Goal: Information Seeking & Learning: Check status

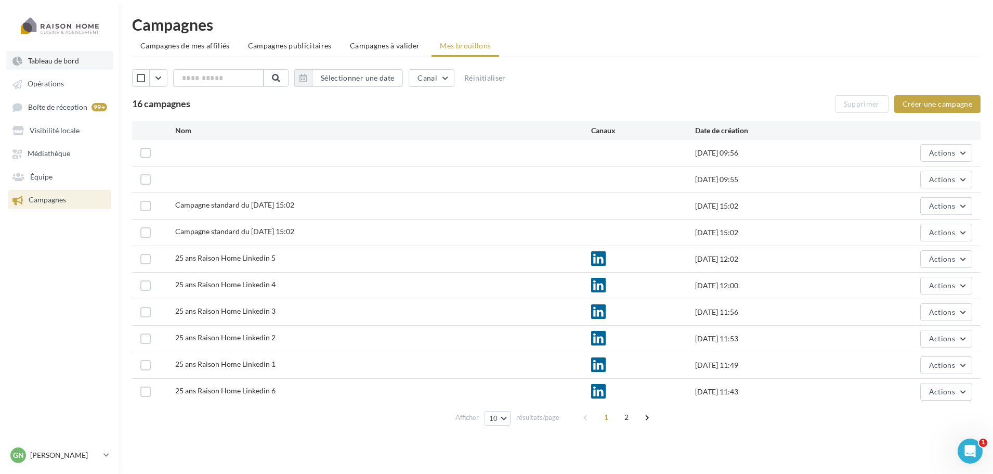
click at [62, 66] on link "Tableau de bord" at bounding box center [59, 60] width 107 height 19
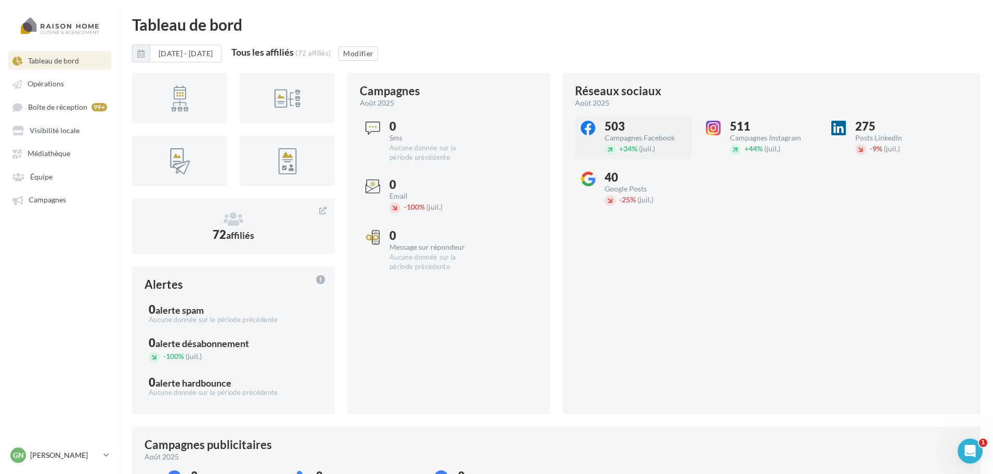
click at [667, 147] on div "+ 34% (juil.)" at bounding box center [648, 148] width 87 height 11
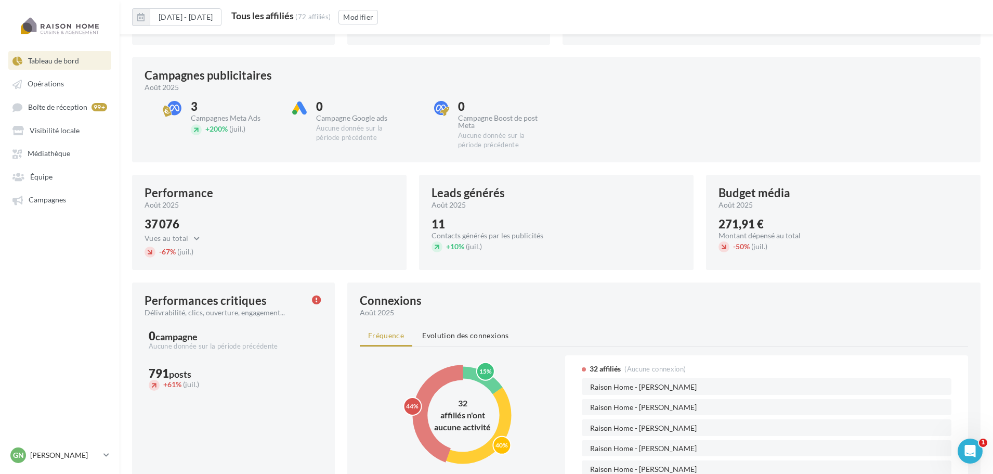
scroll to position [416, 0]
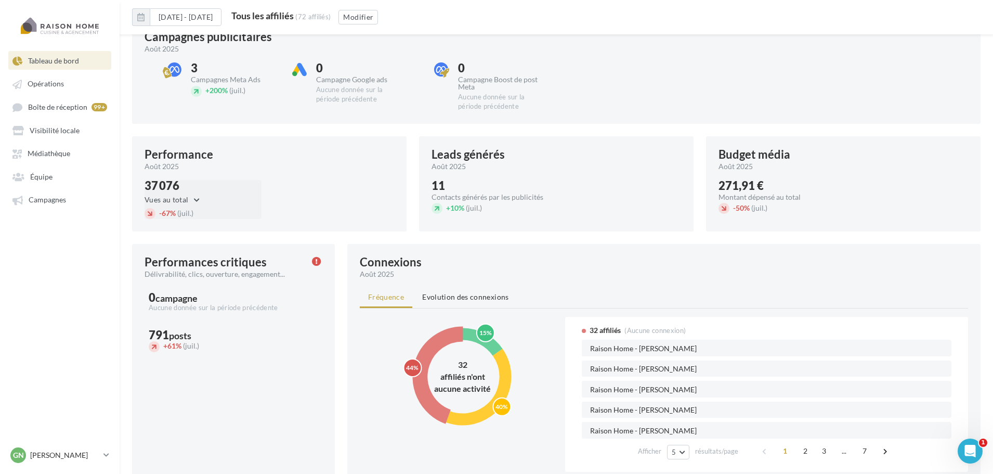
click at [196, 196] on button "Vues au total" at bounding box center [175, 199] width 61 height 12
click at [180, 250] on span "Clics au total" at bounding box center [182, 245] width 42 height 9
click at [196, 193] on button "Clics au total" at bounding box center [175, 199] width 61 height 12
click at [205, 226] on button "Vues au total" at bounding box center [223, 222] width 156 height 24
click at [173, 187] on div "37 076" at bounding box center [175, 185] width 61 height 11
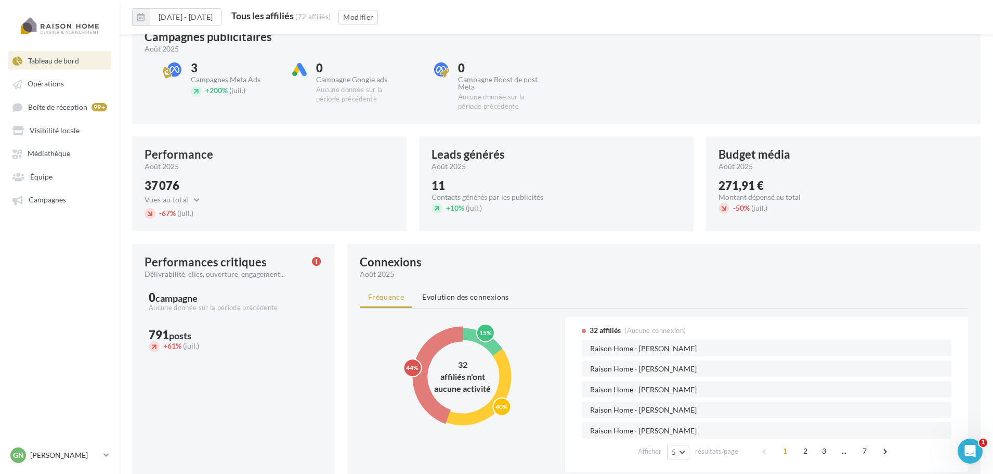
click at [201, 152] on div "Performance" at bounding box center [179, 154] width 69 height 11
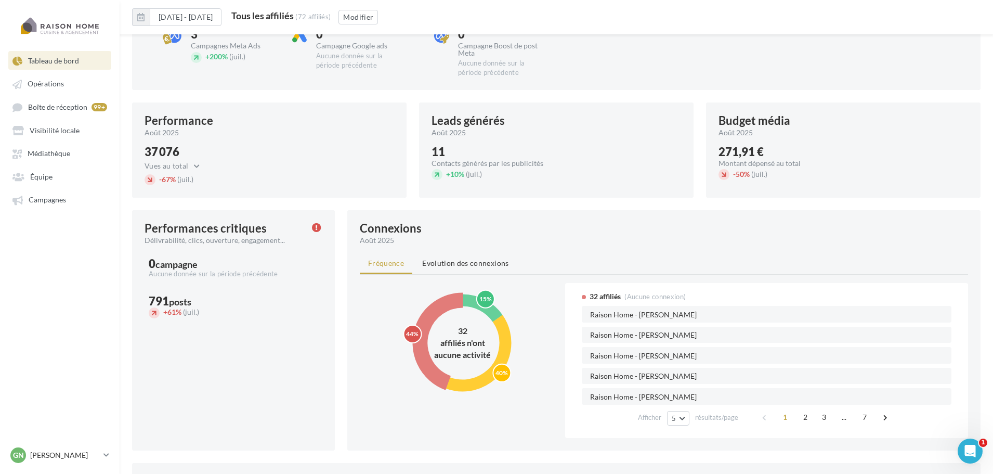
scroll to position [468, 0]
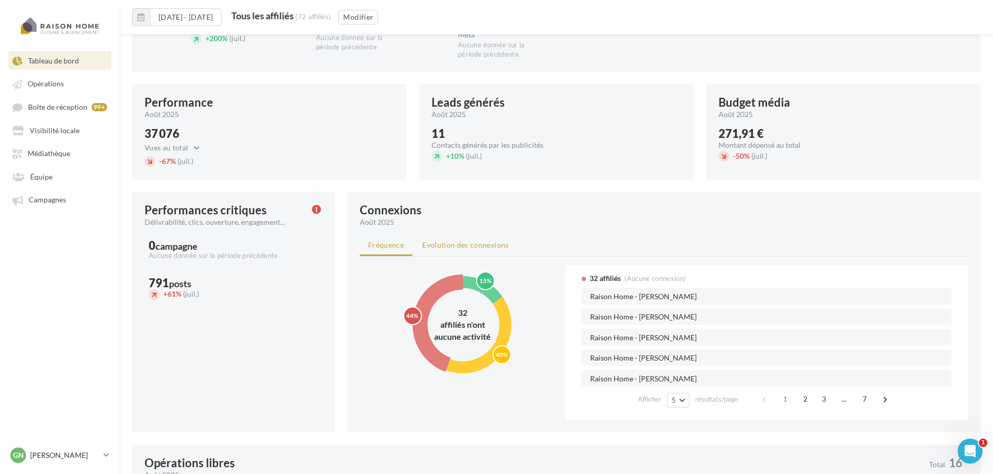
click at [456, 244] on span "Evolution des connexions" at bounding box center [465, 244] width 86 height 9
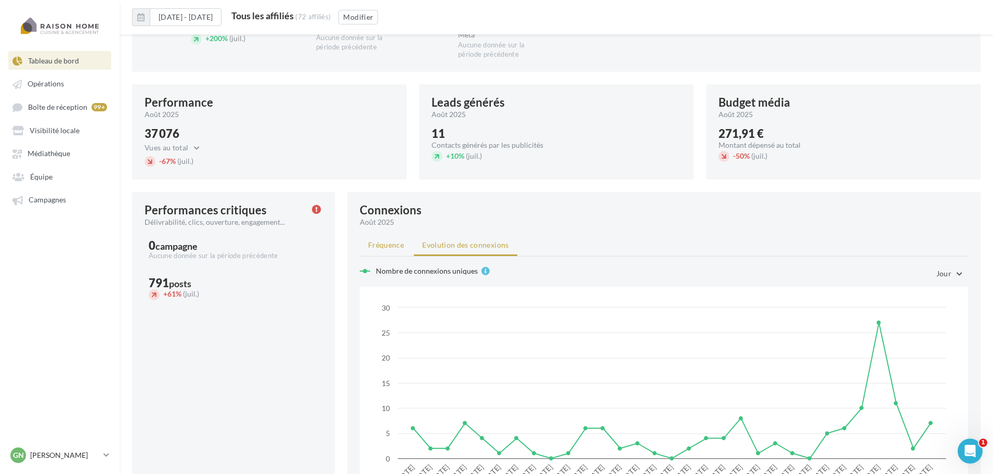
click at [396, 248] on span "Fréquence" at bounding box center [386, 244] width 36 height 9
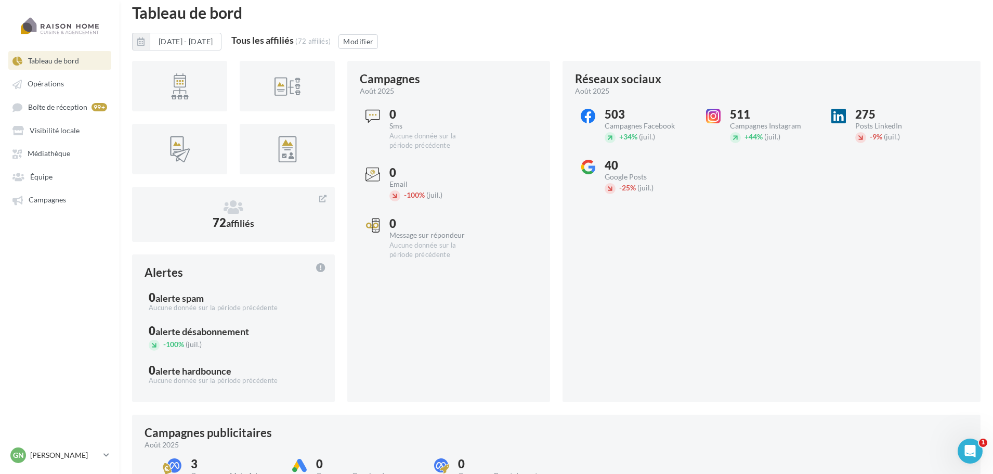
scroll to position [0, 0]
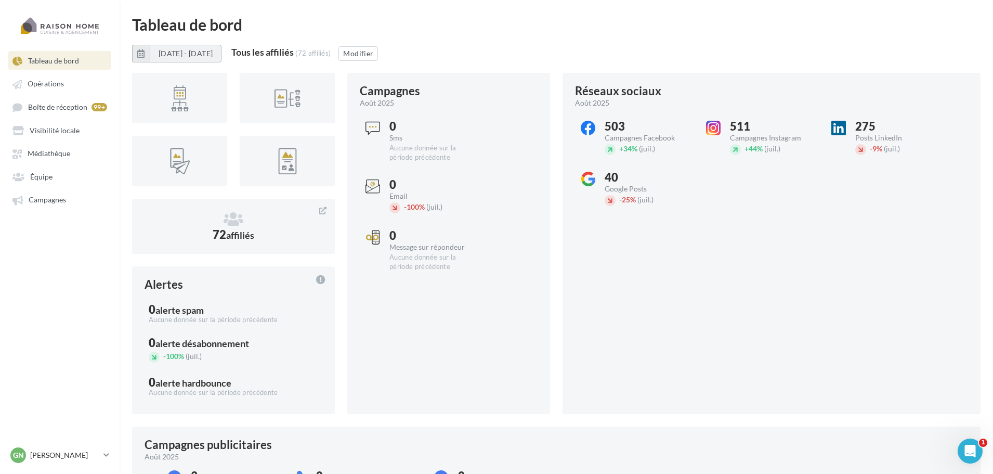
click at [209, 56] on button "[DATE] - [DATE]" at bounding box center [186, 54] width 72 height 18
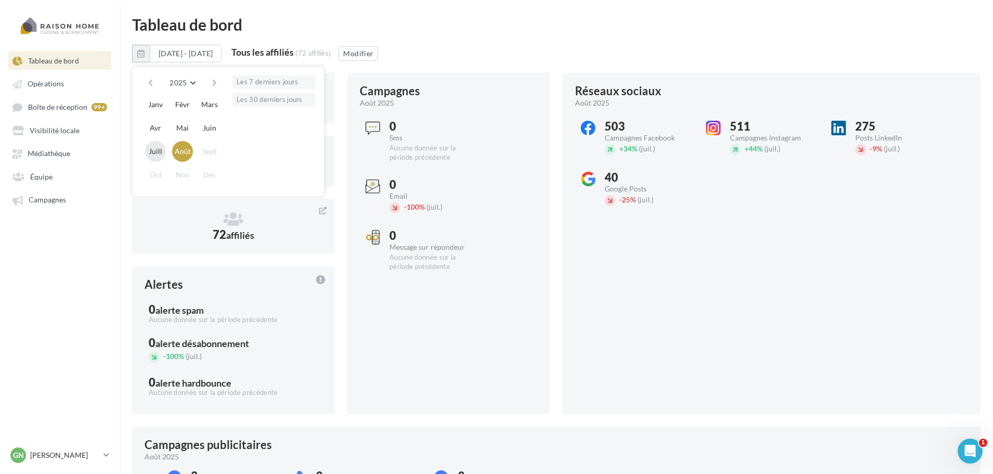
click at [157, 153] on button "Juill" at bounding box center [155, 151] width 21 height 21
click at [190, 154] on button "Août" at bounding box center [182, 151] width 21 height 21
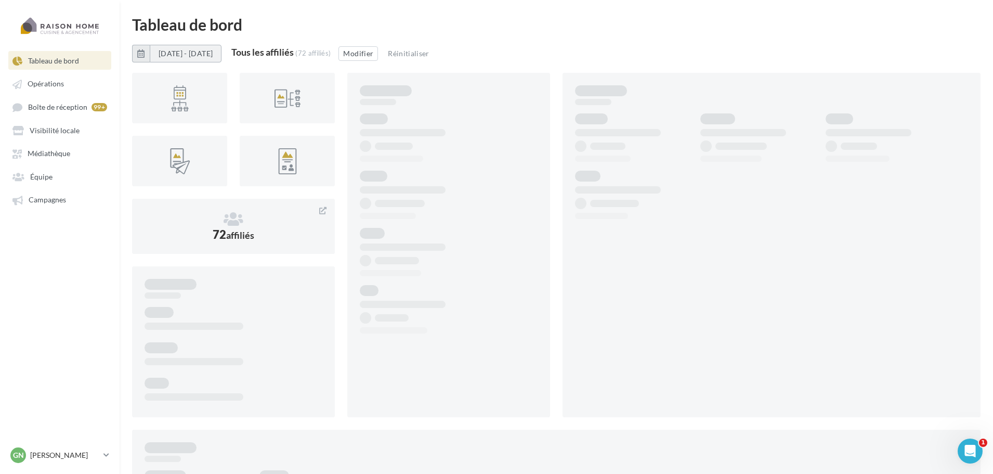
click at [215, 59] on button "[DATE] - [DATE]" at bounding box center [186, 54] width 72 height 18
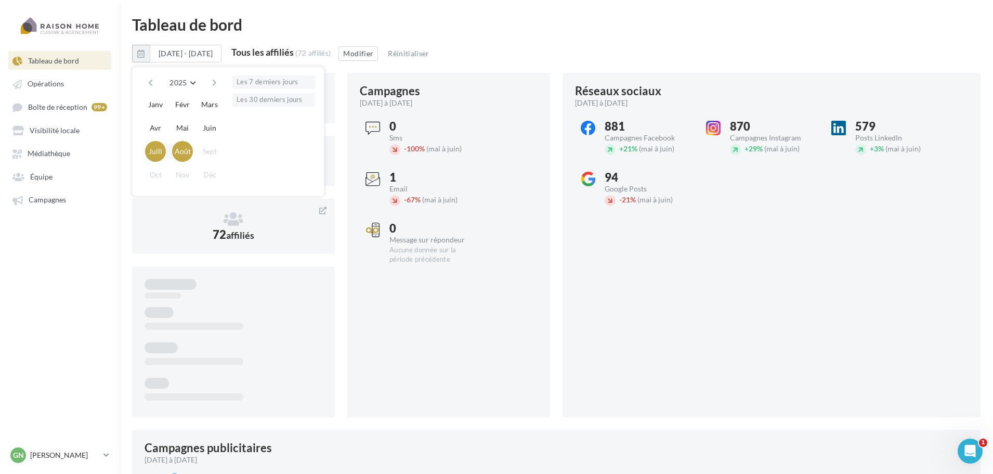
click at [159, 152] on button "Juill" at bounding box center [155, 151] width 21 height 21
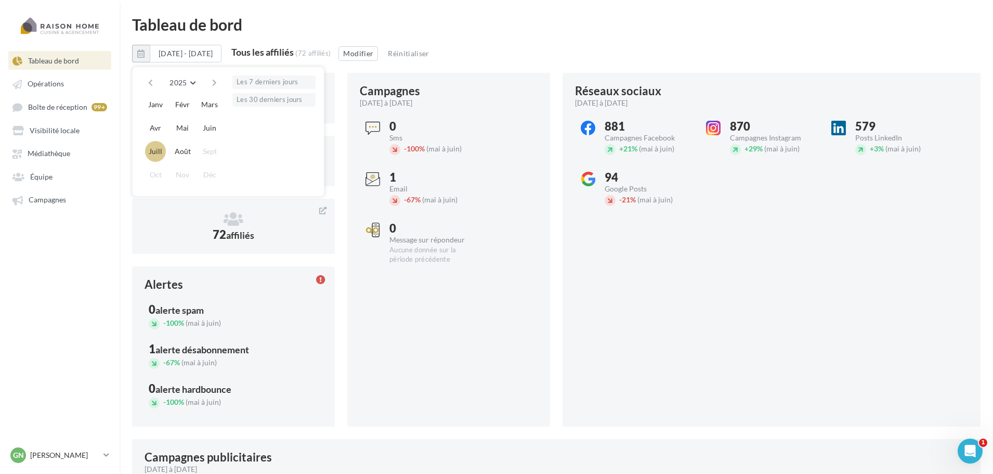
click at [149, 157] on button "Juill" at bounding box center [155, 151] width 21 height 21
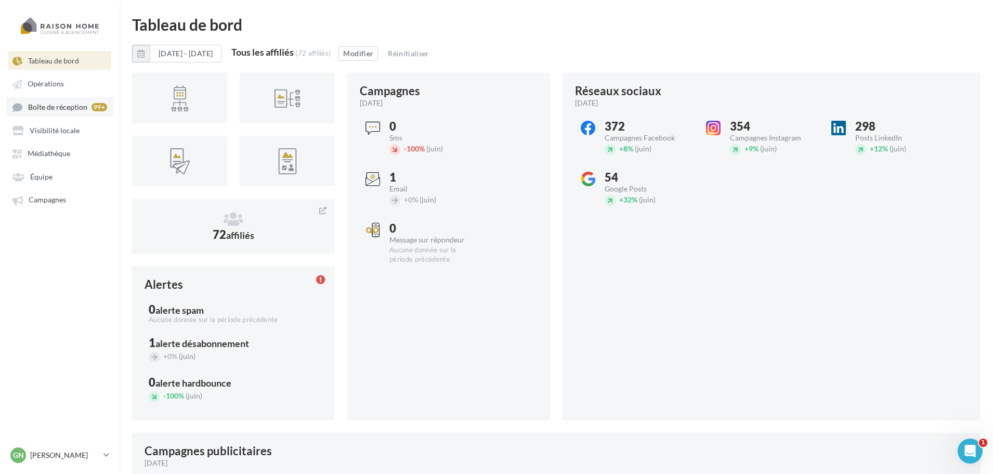
click at [63, 103] on span "Boîte de réception" at bounding box center [57, 106] width 59 height 9
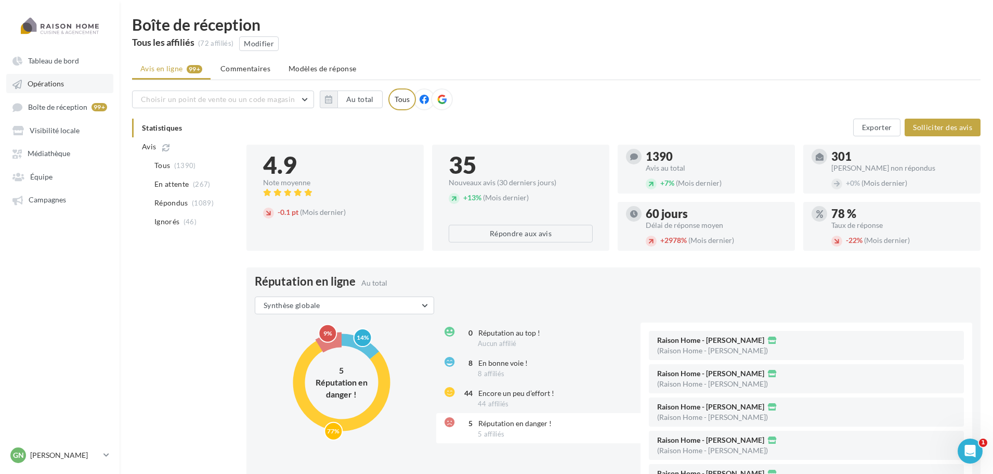
click at [63, 80] on span "Opérations" at bounding box center [46, 84] width 36 height 9
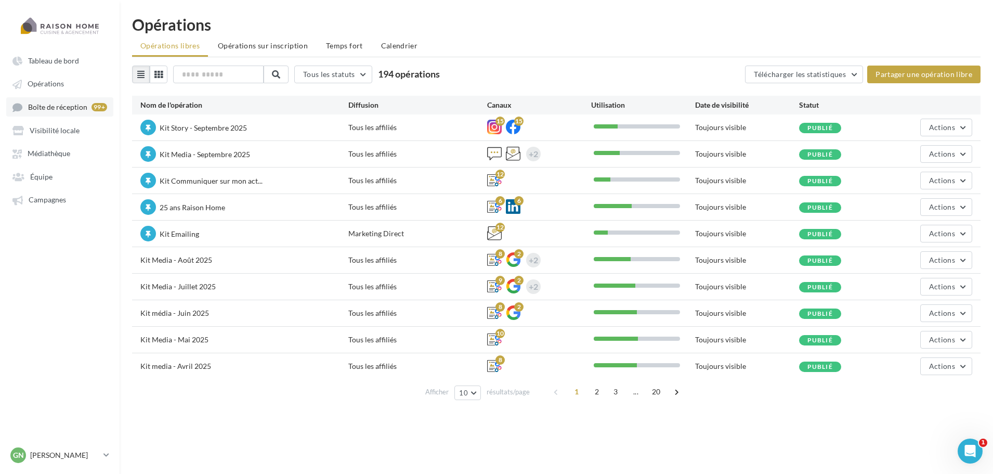
click at [63, 112] on link "Boîte de réception 99+" at bounding box center [59, 106] width 107 height 19
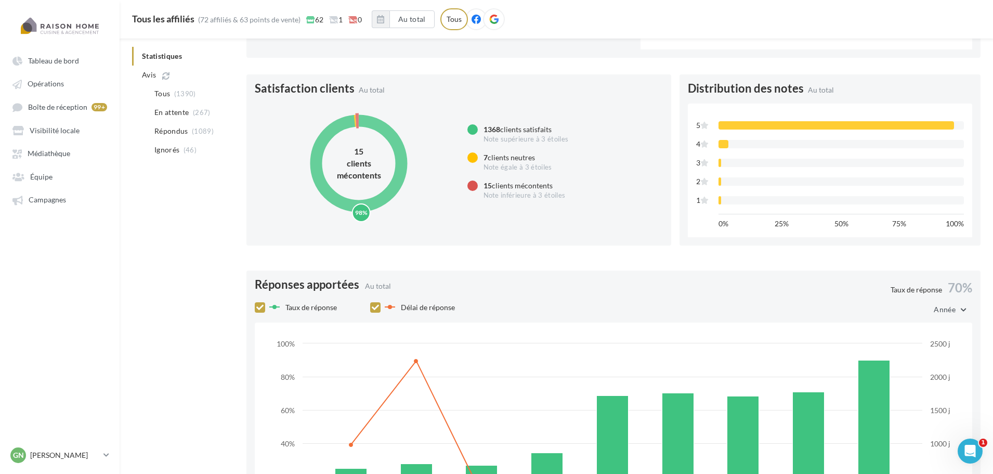
scroll to position [528, 0]
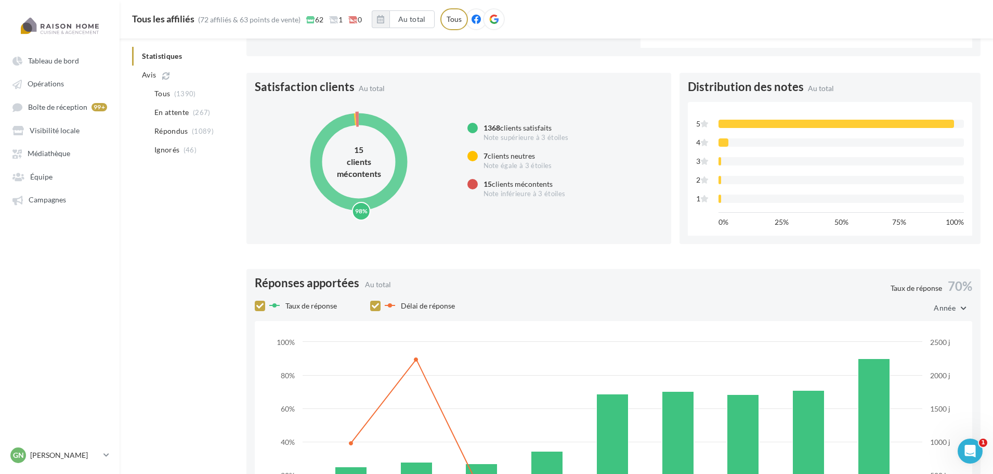
click at [364, 211] on text "98%" at bounding box center [361, 211] width 12 height 8
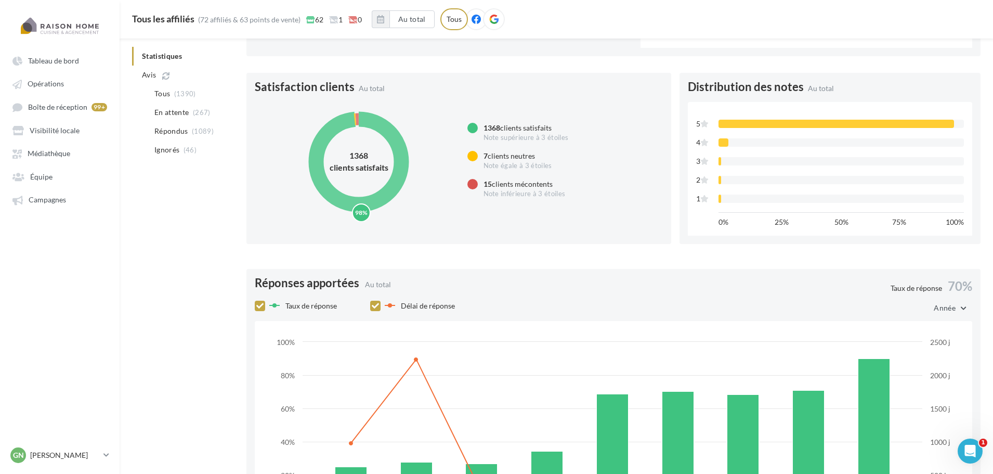
click at [364, 211] on text "98%" at bounding box center [361, 212] width 12 height 8
click at [476, 156] on div at bounding box center [472, 156] width 10 height 10
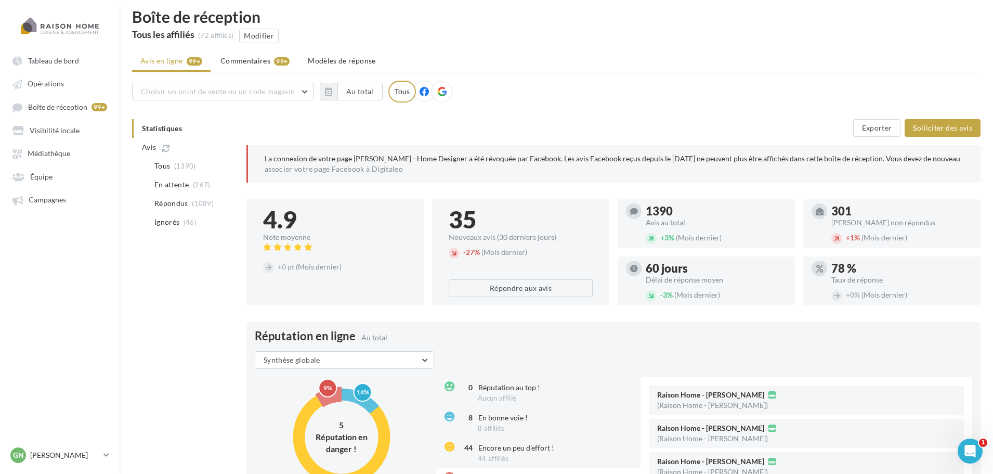
scroll to position [0, 0]
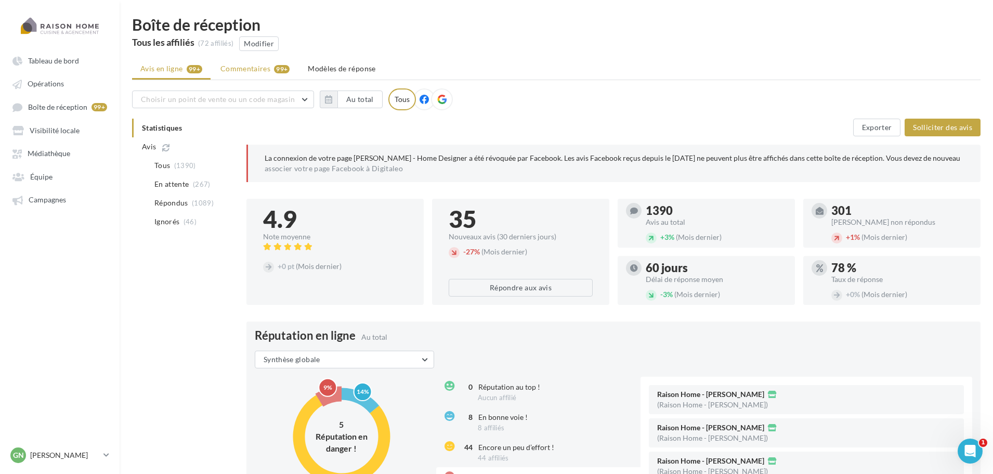
click at [271, 68] on li "Commentaires 99+" at bounding box center [255, 68] width 86 height 19
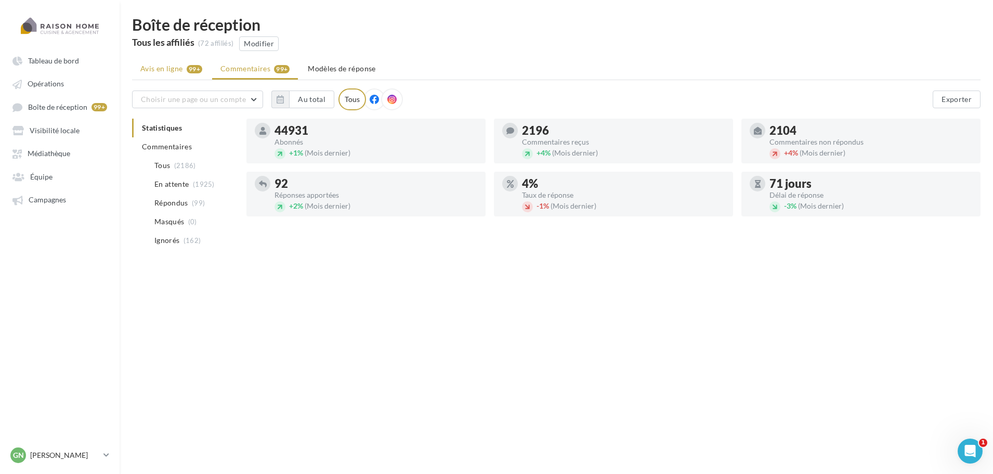
click at [174, 65] on span "Avis en ligne" at bounding box center [161, 68] width 43 height 10
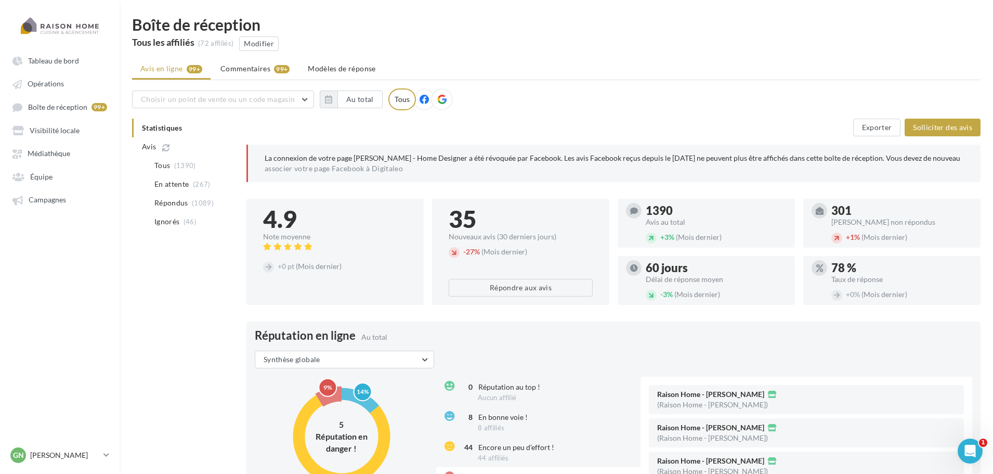
click at [422, 98] on icon at bounding box center [423, 99] width 9 height 9
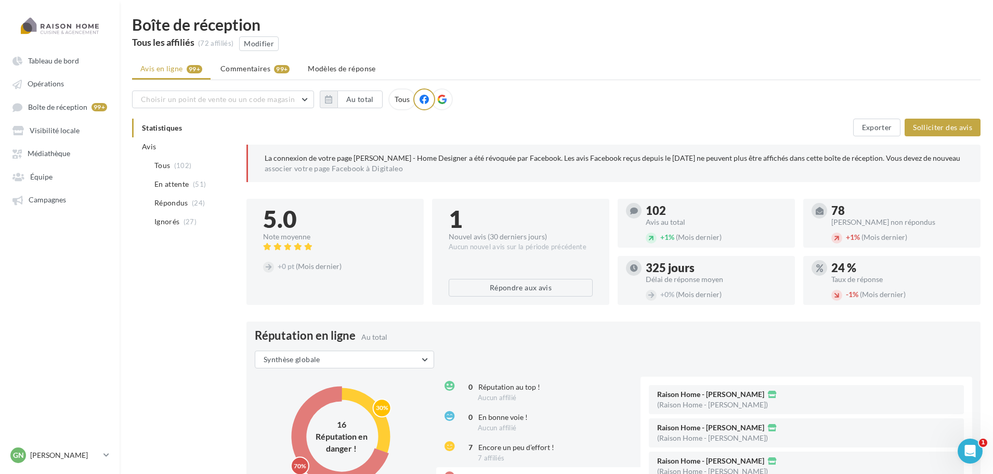
click at [405, 100] on div "Tous" at bounding box center [402, 99] width 28 height 22
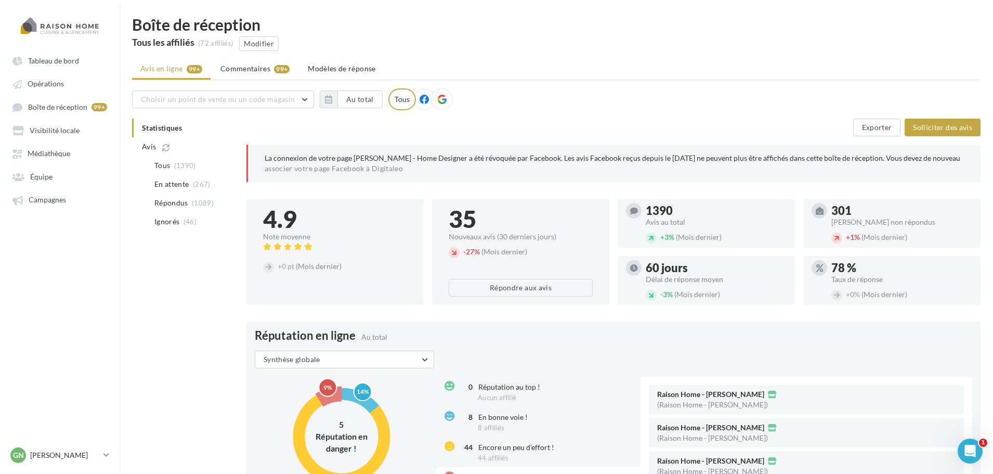
click at [425, 100] on icon at bounding box center [423, 99] width 9 height 9
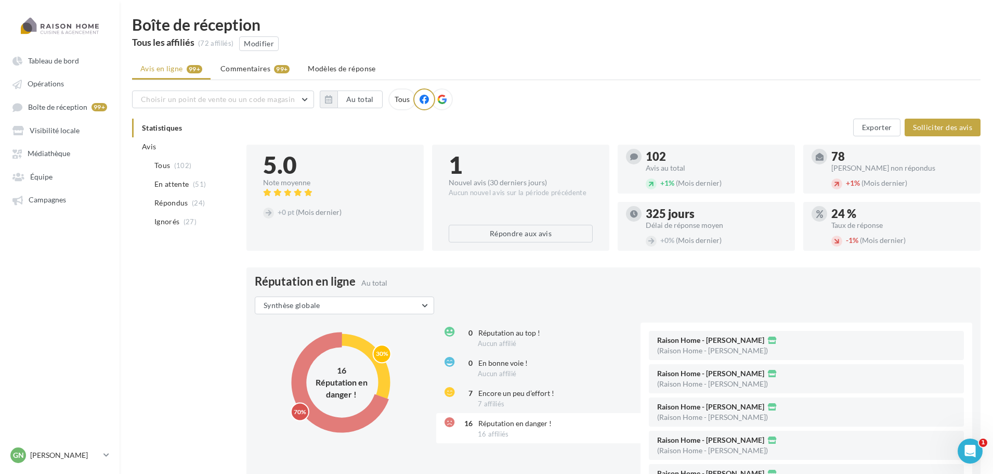
click at [441, 99] on icon at bounding box center [441, 99] width 9 height 9
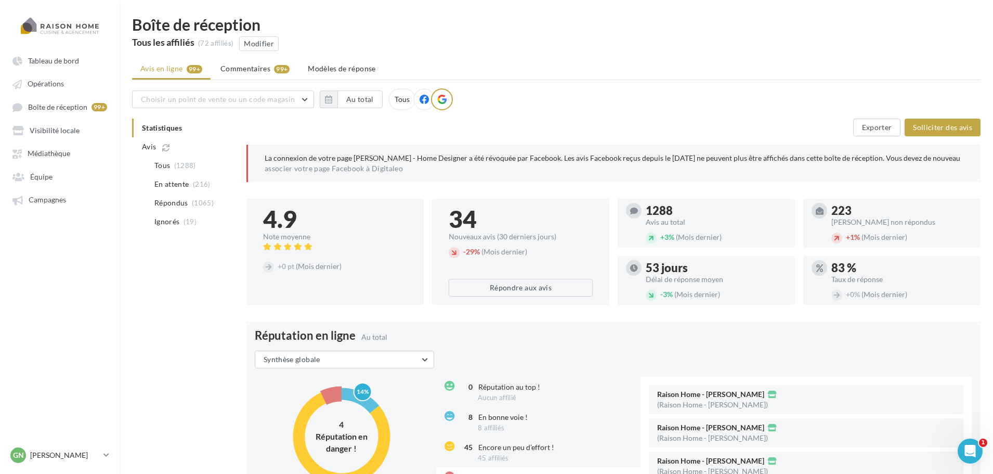
click at [427, 101] on icon at bounding box center [423, 99] width 9 height 9
